Goal: Task Accomplishment & Management: Manage account settings

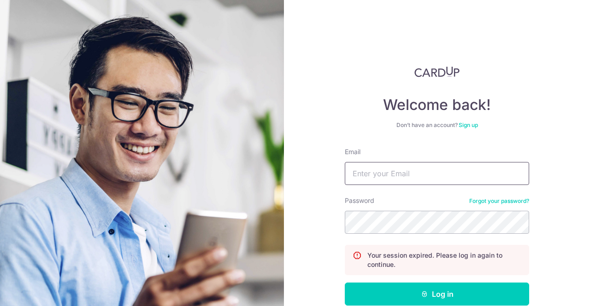
type input "[EMAIL_ADDRESS][DOMAIN_NAME]"
click at [345, 283] on button "Log in" at bounding box center [437, 294] width 184 height 23
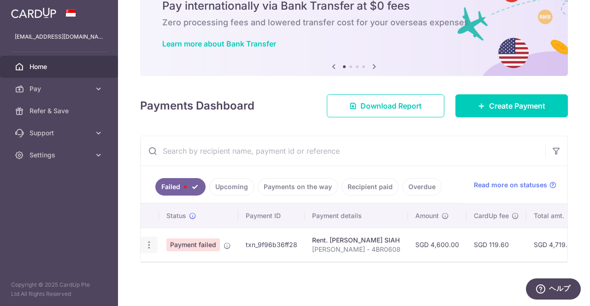
click at [146, 240] on icon "button" at bounding box center [149, 245] width 10 height 10
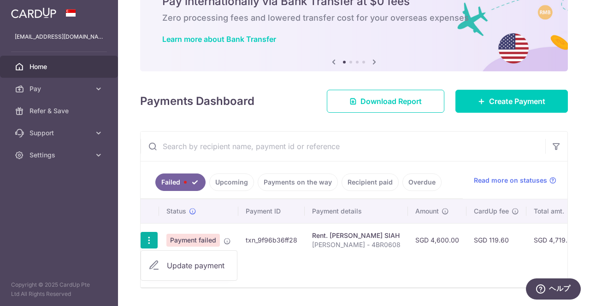
click at [194, 266] on span "Update payment" at bounding box center [198, 265] width 63 height 11
radio input "true"
type input "4,600.00"
type input "[PERSON_NAME] - 4BR0608"
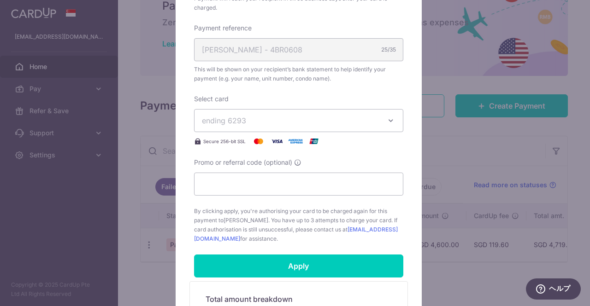
scroll to position [415, 0]
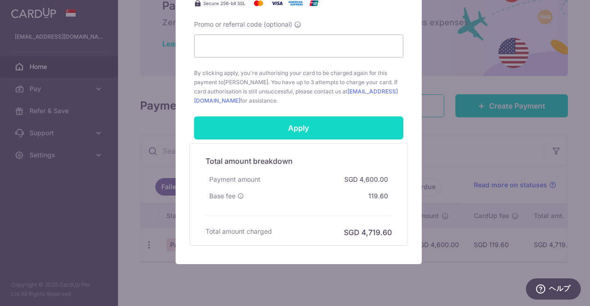
click at [345, 134] on input "Apply" at bounding box center [298, 128] width 209 height 23
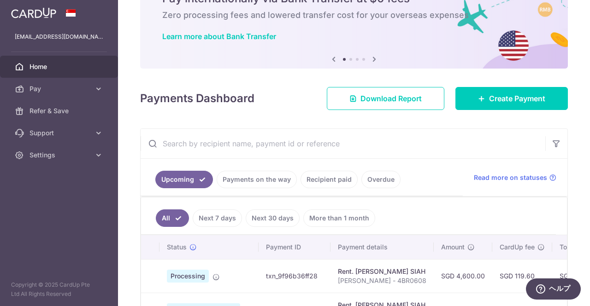
scroll to position [92, 0]
